Goal: Transaction & Acquisition: Obtain resource

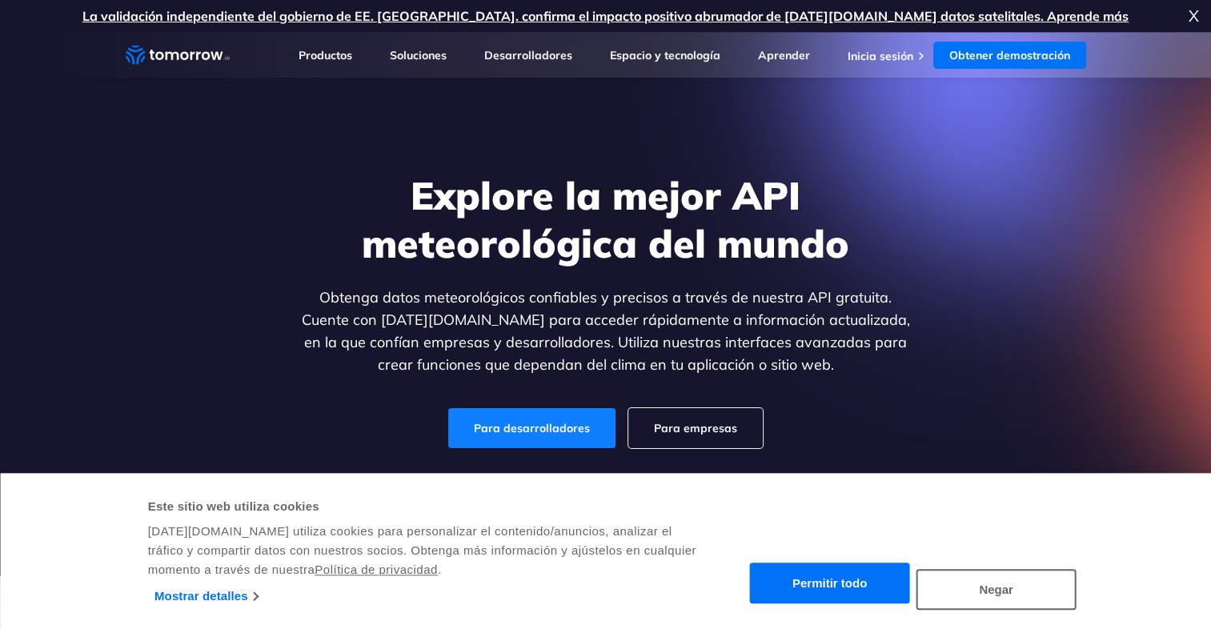
click at [548, 421] on link "Para desarrolladores" at bounding box center [531, 428] width 167 height 40
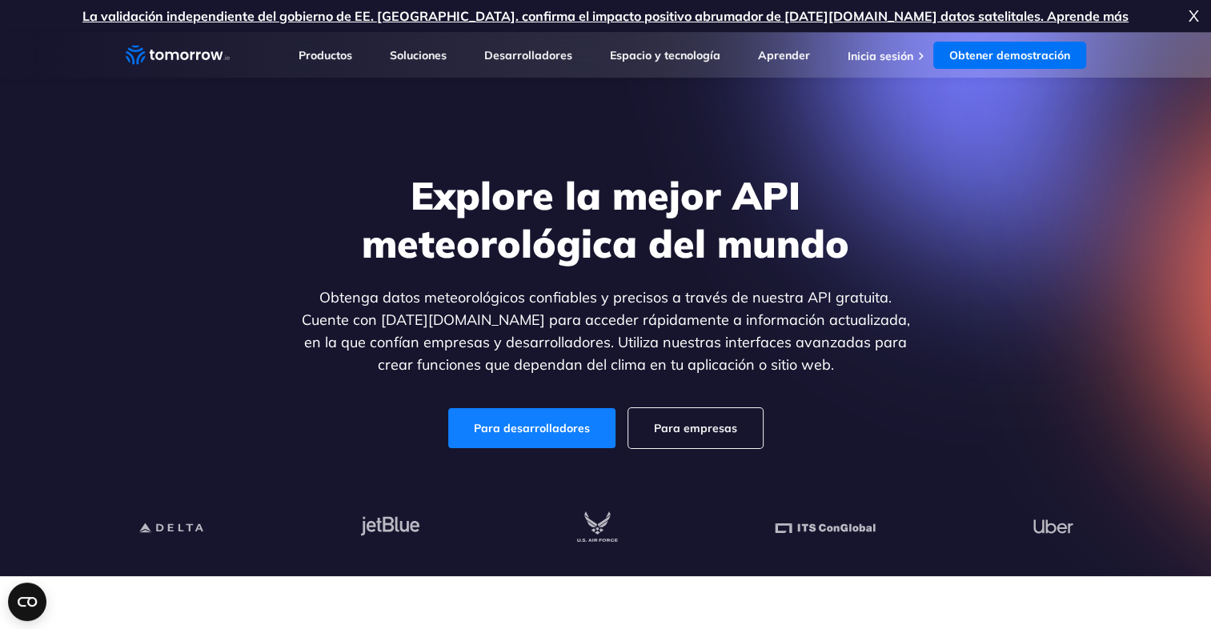
click at [548, 421] on link "Para desarrolladores" at bounding box center [531, 428] width 167 height 40
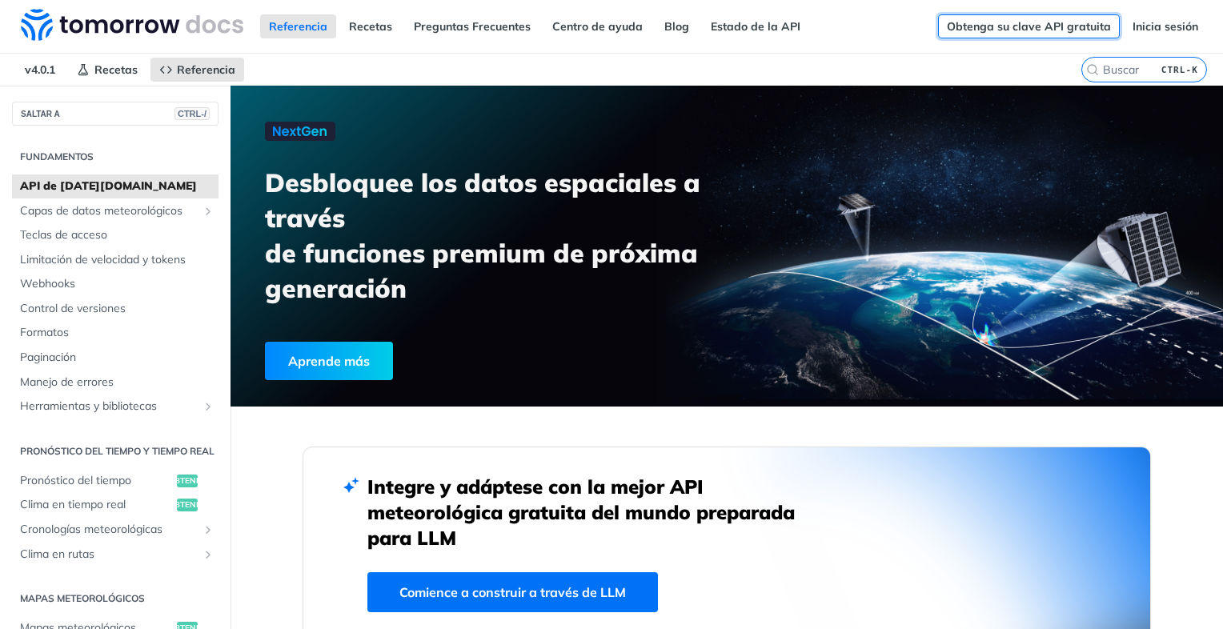
click at [952, 24] on link "Obtenga su clave API gratuita" at bounding box center [1029, 26] width 182 height 24
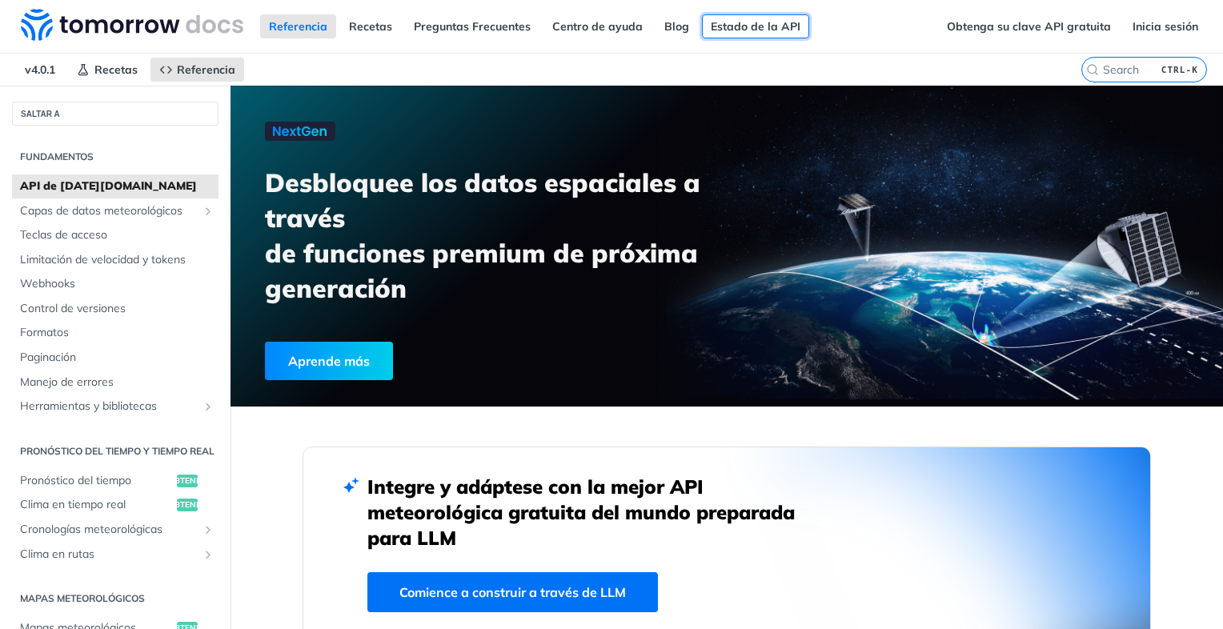
click at [739, 30] on link "Estado de la API" at bounding box center [755, 26] width 107 height 24
